Goal: Use online tool/utility: Utilize a website feature to perform a specific function

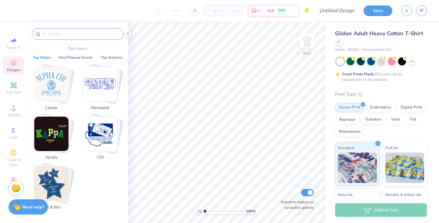
click at [54, 35] on input "text" at bounding box center [81, 34] width 78 height 6
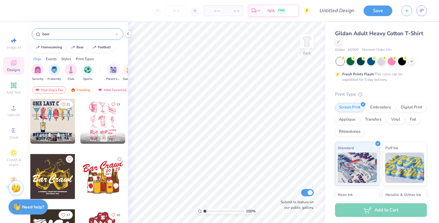
click at [98, 176] on div at bounding box center [102, 176] width 45 height 45
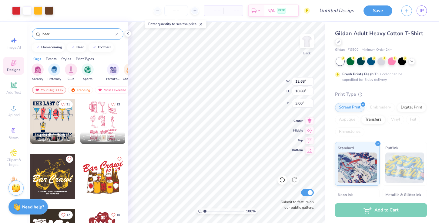
drag, startPoint x: 53, startPoint y: 34, endPoint x: 40, endPoint y: 34, distance: 13.0
click at [40, 34] on div "beer" at bounding box center [78, 34] width 92 height 12
type input "track"
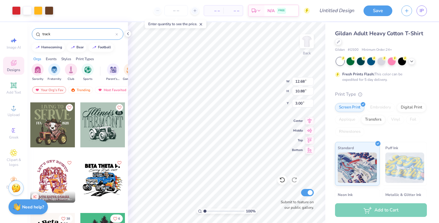
scroll to position [583, 0]
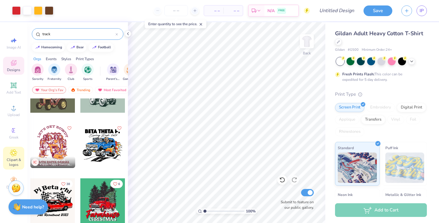
click at [20, 151] on div "Clipart & logos" at bounding box center [13, 157] width 21 height 23
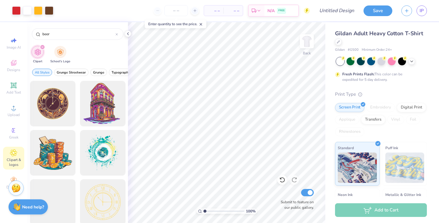
type input "beer"
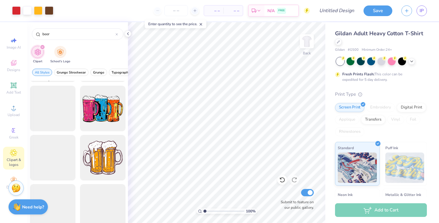
scroll to position [47, 0]
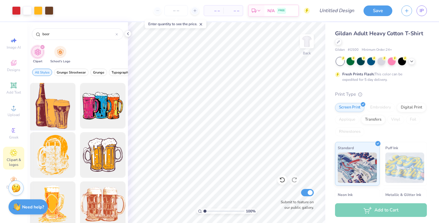
click at [57, 112] on div at bounding box center [53, 106] width 50 height 50
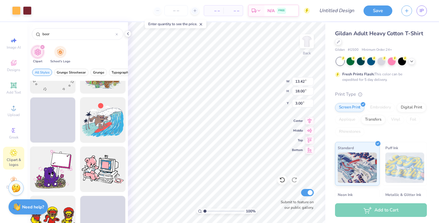
scroll to position [1317, 0]
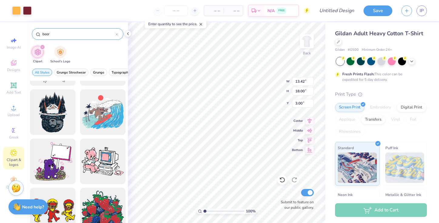
click at [116, 34] on icon at bounding box center [116, 34] width 2 height 2
click at [78, 32] on input "text" at bounding box center [81, 34] width 78 height 6
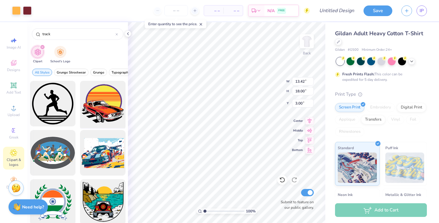
type input "track"
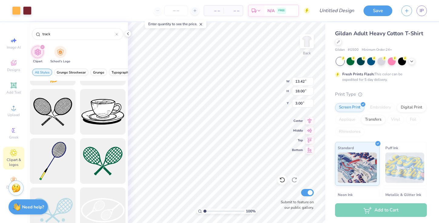
scroll to position [1122, 0]
click at [116, 32] on div at bounding box center [116, 33] width 2 height 5
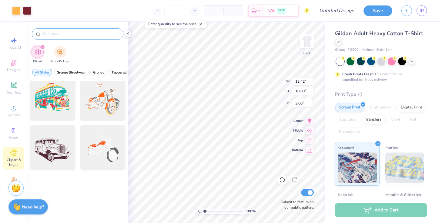
scroll to position [644, 0]
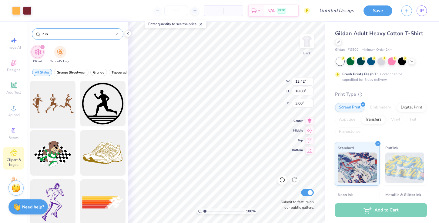
type input "run"
click at [56, 103] on div at bounding box center [53, 104] width 50 height 50
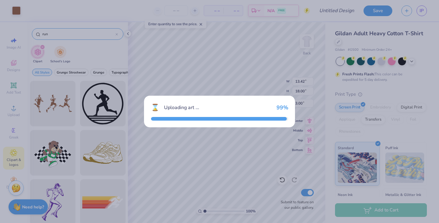
type input "15.00"
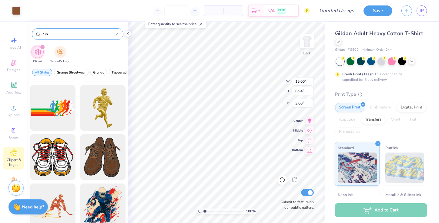
scroll to position [584, 0]
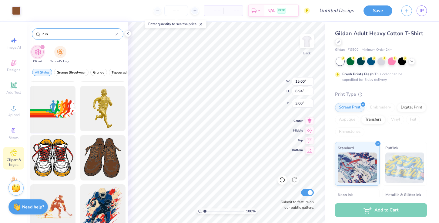
click at [63, 115] on div at bounding box center [53, 108] width 50 height 50
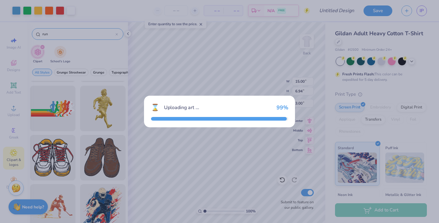
type input "5.72"
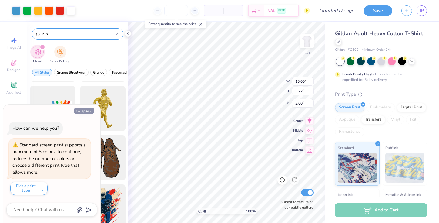
click at [87, 111] on button "Collapse" at bounding box center [84, 110] width 20 height 6
type textarea "x"
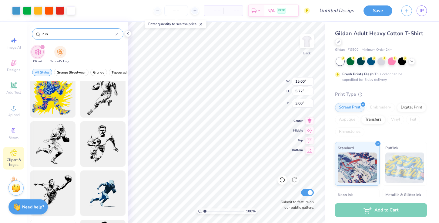
scroll to position [746, 0]
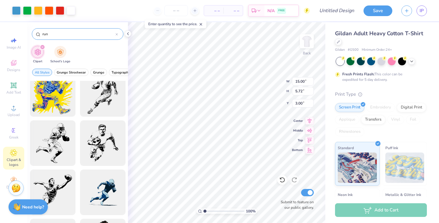
type input "15.28"
type input "6.94"
type input "10.41"
type input "13.42"
type input "18.00"
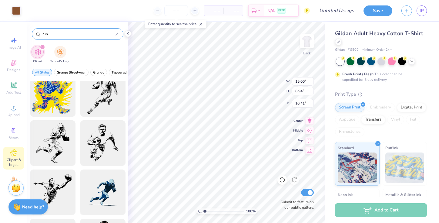
type input "3.00"
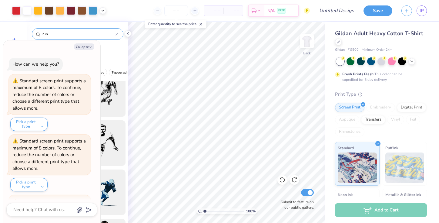
scroll to position [56, 0]
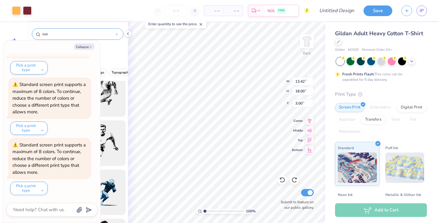
type textarea "x"
type input "15.00"
type input "6.94"
type input "10.41"
type textarea "x"
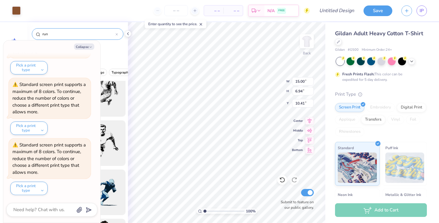
type input "12.68"
type input "10.88"
type input "3.00"
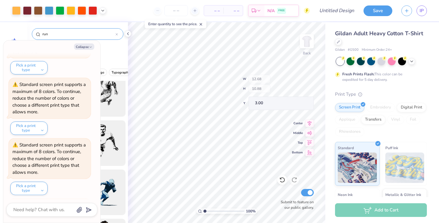
scroll to position [116, 0]
click at [86, 43] on button "Collapse" at bounding box center [84, 46] width 20 height 6
type textarea "x"
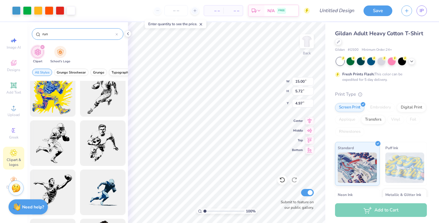
type input "4.97"
type input "6.94"
type input "10.41"
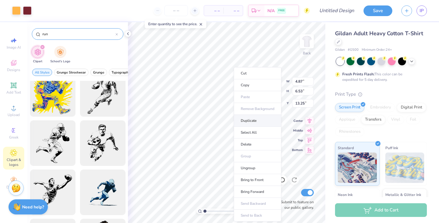
click at [252, 122] on li "Duplicate" at bounding box center [258, 121] width 48 height 12
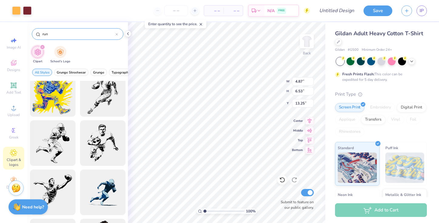
type input "14.25"
type input "4.77"
type input "6.51"
type input "11.84"
type input "4.87"
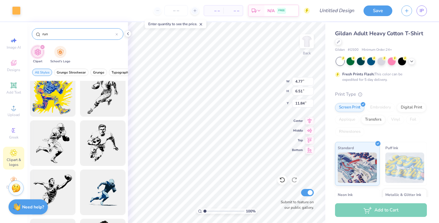
type input "6.53"
type input "13.25"
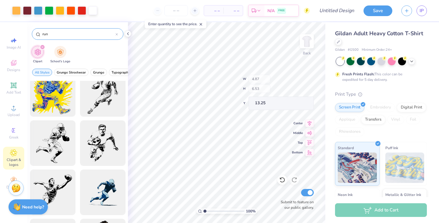
type input "6.52"
type input "14.26"
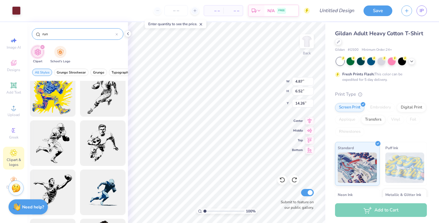
type input "14.24"
type input "13.25"
click at [309, 120] on icon at bounding box center [309, 119] width 8 height 7
type input "15.00"
type input "5.72"
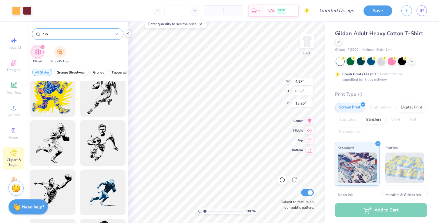
type input "4.97"
type input "4.87"
type input "6.53"
type input "13.25"
click at [18, 13] on div at bounding box center [16, 10] width 8 height 8
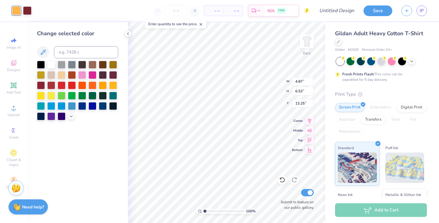
type input "15.00"
type input "5.72"
type input "4.97"
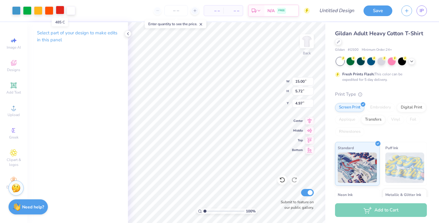
click at [61, 11] on div at bounding box center [60, 10] width 8 height 8
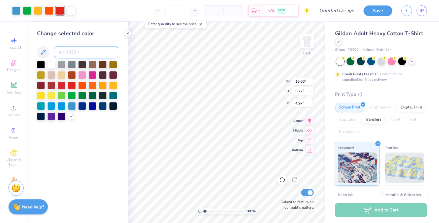
click at [70, 51] on input at bounding box center [86, 52] width 64 height 12
type input "1365"
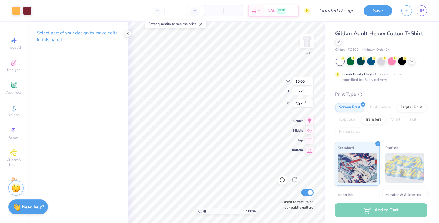
type input "4.87"
type input "6.53"
type input "14.25"
type input "15.00"
type input "5.72"
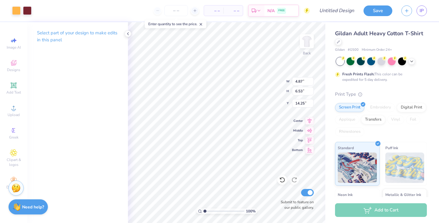
type input "4.97"
click at [60, 14] on div at bounding box center [60, 10] width 8 height 8
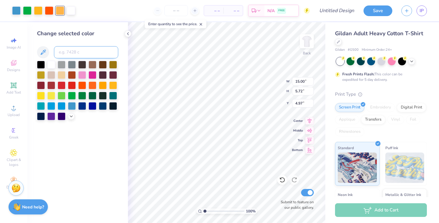
click at [74, 50] on input at bounding box center [86, 52] width 64 height 12
type input "188"
click at [50, 10] on div at bounding box center [49, 10] width 8 height 8
click at [51, 85] on div at bounding box center [51, 85] width 8 height 8
click at [35, 9] on div at bounding box center [38, 10] width 8 height 8
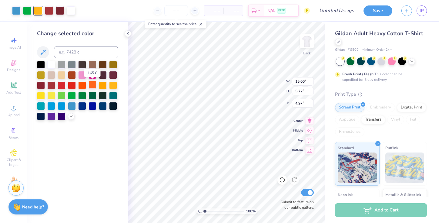
click at [94, 86] on div at bounding box center [93, 85] width 8 height 8
click at [26, 11] on div at bounding box center [27, 10] width 8 height 8
click at [103, 83] on div at bounding box center [103, 85] width 8 height 8
type input "4.87"
type input "6.53"
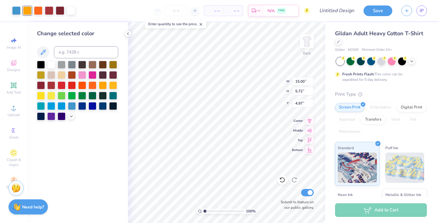
type input "13.25"
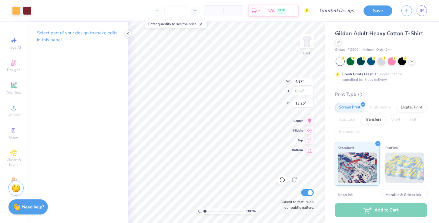
type input "15.00"
type input "5.72"
type input "4.97"
click at [18, 11] on div at bounding box center [16, 10] width 8 height 8
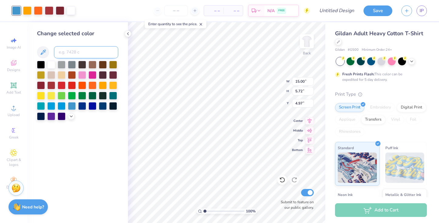
click at [76, 51] on input at bounding box center [86, 52] width 64 height 12
type input "1365"
click at [71, 9] on div at bounding box center [71, 10] width 8 height 8
click at [113, 75] on div at bounding box center [113, 74] width 8 height 8
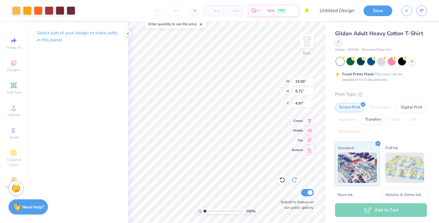
type input "6.69"
type input "4.87"
type input "6.53"
type input "15.20"
